Goal: Task Accomplishment & Management: Manage account settings

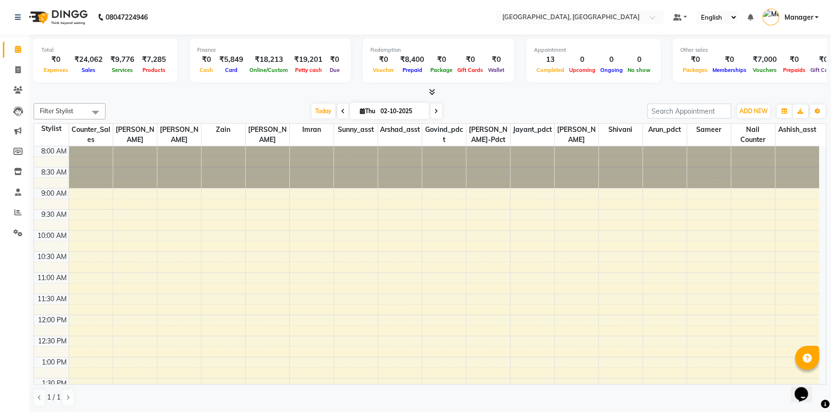
drag, startPoint x: 804, startPoint y: 7, endPoint x: 803, endPoint y: 14, distance: 6.7
click at [803, 14] on nav "08047224946 Select Location × Looks [GEOGRAPHIC_DATA], [GEOGRAPHIC_DATA] Defaul…" at bounding box center [415, 17] width 831 height 35
click at [803, 14] on span "Manager" at bounding box center [798, 17] width 29 height 10
click at [781, 64] on link "Sign out" at bounding box center [769, 68] width 88 height 15
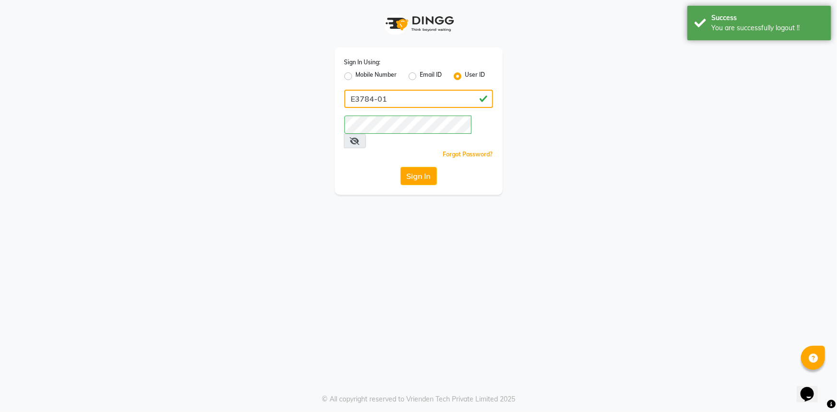
click at [403, 100] on input "E3784-01" at bounding box center [418, 99] width 149 height 18
drag, startPoint x: 394, startPoint y: 100, endPoint x: 379, endPoint y: 100, distance: 15.3
click at [379, 100] on input "E3784-01" at bounding box center [418, 99] width 149 height 18
click at [355, 100] on input "E3784-19" at bounding box center [418, 99] width 149 height 18
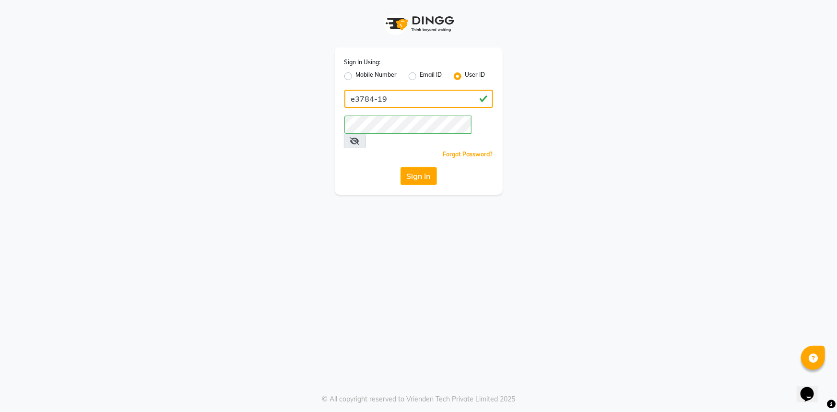
type input "e3784-19"
click at [317, 121] on div "Sign In Using: Mobile Number Email ID User ID e3784-19 Remember me Forgot Passw…" at bounding box center [418, 97] width 547 height 195
click at [367, 167] on div "Sign In" at bounding box center [418, 176] width 149 height 18
click at [419, 167] on button "Sign In" at bounding box center [419, 176] width 36 height 18
